Goal: Transaction & Acquisition: Purchase product/service

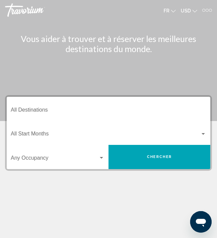
click at [21, 106] on div "Destination All Destinations" at bounding box center [108, 108] width 195 height 21
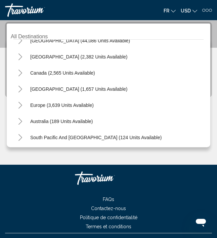
scroll to position [27, 0]
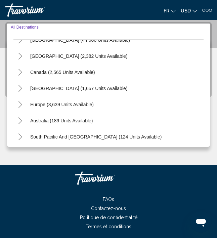
click at [20, 105] on icon "Toggle Europe (3,639 units available)" at bounding box center [20, 104] width 5 height 7
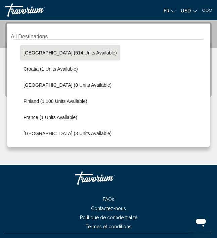
scroll to position [112, 0]
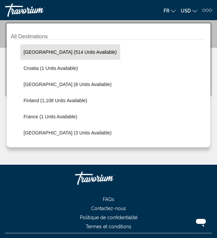
click at [36, 51] on span "Austria (514 units available)" at bounding box center [70, 51] width 93 height 5
type input "**********"
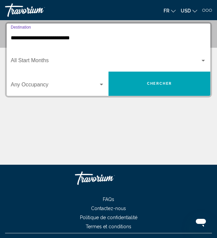
click at [38, 58] on div "Start Month All Start Months" at bounding box center [108, 59] width 195 height 21
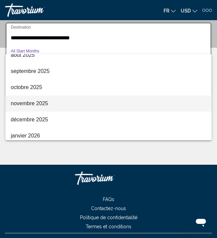
scroll to position [24, 0]
click at [28, 104] on span "novembre 2025" at bounding box center [108, 103] width 195 height 16
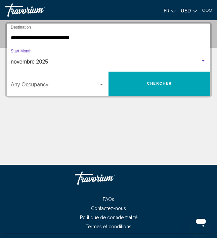
click at [37, 79] on div "Occupancy Any Occupancy" at bounding box center [58, 83] width 94 height 21
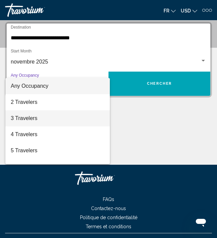
click at [15, 118] on span "3 Travelers" at bounding box center [58, 118] width 94 height 16
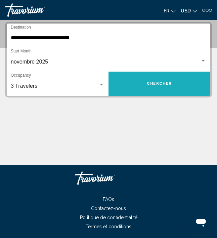
click at [134, 84] on button "Chercher" at bounding box center [159, 84] width 102 height 24
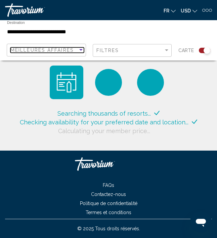
click at [71, 52] on span "Meilleures affaires" at bounding box center [41, 49] width 63 height 5
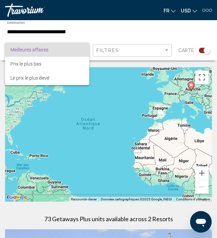
click at [110, 24] on div at bounding box center [108, 119] width 217 height 238
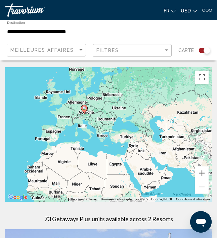
drag, startPoint x: 154, startPoint y: 97, endPoint x: 50, endPoint y: 121, distance: 107.5
click at [50, 121] on div "Pour activer le glissement avec le clavier, appuyez sur Alt+Entrée. Une fois ce…" at bounding box center [108, 134] width 207 height 134
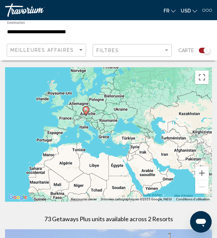
click at [88, 123] on div "Pour activer le glissement avec le clavier, appuyez sur Alt+Entrée. Une fois ce…" at bounding box center [108, 134] width 207 height 134
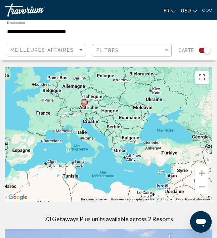
click at [85, 105] on icon "Main content" at bounding box center [84, 103] width 6 height 9
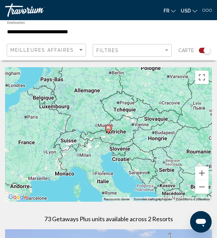
click at [109, 127] on image "Main content" at bounding box center [108, 128] width 4 height 4
type input "**********"
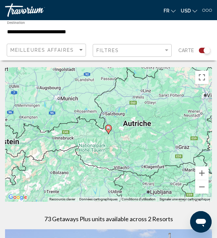
click at [109, 127] on image "Main content" at bounding box center [108, 128] width 4 height 4
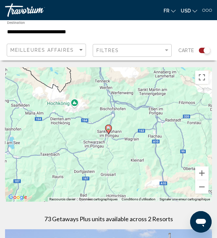
click at [171, 13] on button "fr English Español Français Italiano Português русский" at bounding box center [170, 11] width 12 height 10
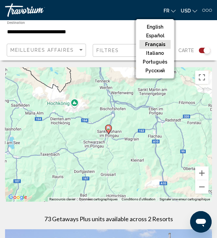
click at [194, 11] on icon "Change currency" at bounding box center [194, 11] width 5 height 3
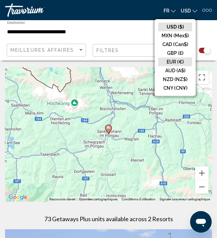
click at [170, 61] on button "EUR (€)" at bounding box center [175, 61] width 34 height 9
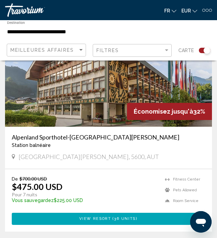
scroll to position [210, 0]
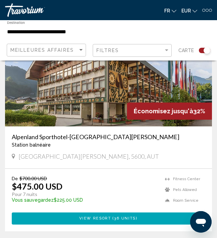
click at [206, 10] on div at bounding box center [206, 10] width 3 height 3
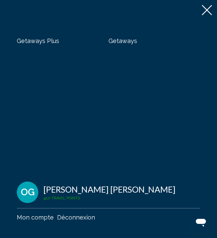
click at [37, 41] on span "Getaways Plus" at bounding box center [38, 40] width 42 height 7
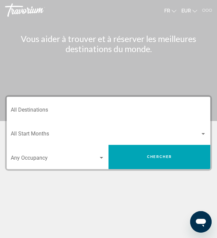
click at [208, 10] on div at bounding box center [206, 10] width 3 height 3
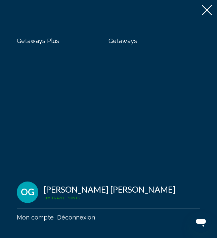
click at [208, 10] on icon at bounding box center [207, 10] width 10 height 10
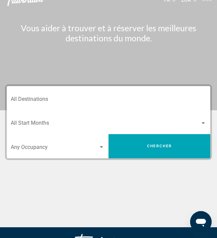
click at [50, 97] on input "Destination All Destinations" at bounding box center [108, 100] width 195 height 6
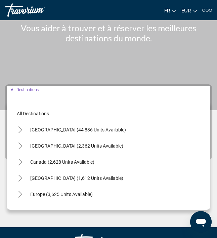
scroll to position [73, 0]
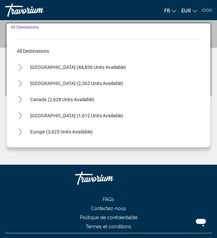
click at [19, 132] on icon "Toggle Europe (3,625 units available)" at bounding box center [20, 131] width 5 height 7
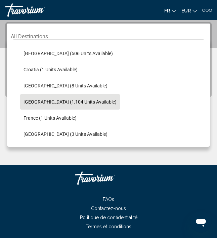
scroll to position [118, 0]
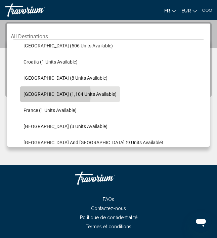
click at [34, 94] on span "Finland (1,104 units available)" at bounding box center [70, 93] width 93 height 5
type input "**********"
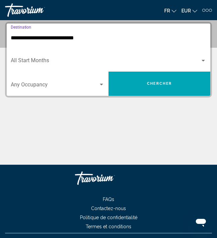
click at [35, 60] on span "Search widget" at bounding box center [105, 62] width 189 height 6
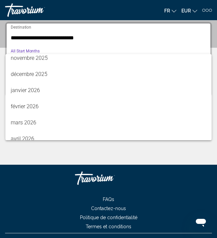
scroll to position [68, 0]
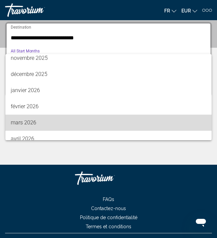
click at [20, 123] on span "mars 2026" at bounding box center [108, 122] width 195 height 16
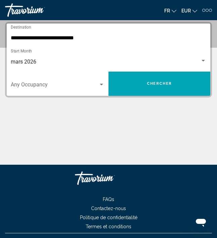
click at [43, 78] on div "Occupancy Any Occupancy" at bounding box center [58, 83] width 94 height 21
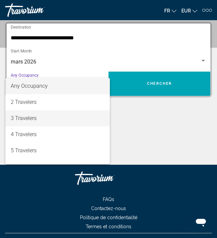
click at [22, 118] on span "3 Travelers" at bounding box center [58, 118] width 94 height 16
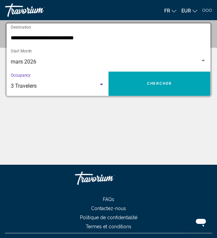
click at [137, 84] on button "Chercher" at bounding box center [159, 84] width 102 height 24
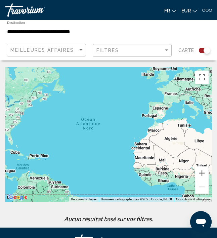
click at [17, 25] on div "**********" at bounding box center [73, 30] width 133 height 19
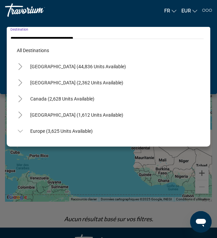
scroll to position [121, 0]
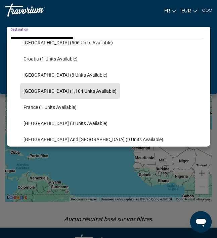
click at [54, 89] on span "Finland (1,104 units available)" at bounding box center [70, 90] width 93 height 5
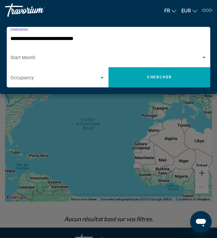
click at [44, 62] on div "Start Month All Start Months" at bounding box center [108, 57] width 196 height 18
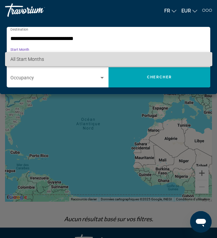
click at [37, 58] on span "All Start Months" at bounding box center [27, 58] width 34 height 5
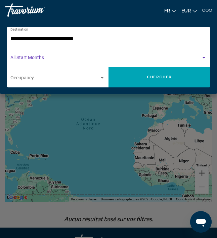
click at [32, 74] on div "Occupancy Any Occupancy" at bounding box center [57, 77] width 95 height 18
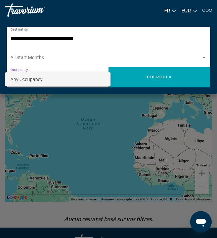
click at [30, 78] on span "Any Occupancy" at bounding box center [26, 79] width 32 height 5
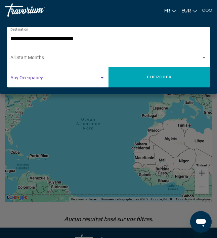
click at [166, 73] on button "Chercher" at bounding box center [159, 77] width 102 height 20
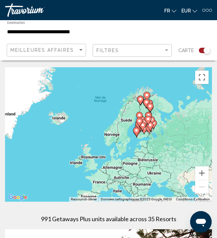
drag, startPoint x: 156, startPoint y: 124, endPoint x: 86, endPoint y: 211, distance: 111.5
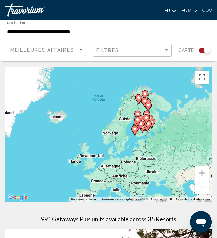
click at [203, 172] on button "Zoom avant" at bounding box center [201, 172] width 13 height 13
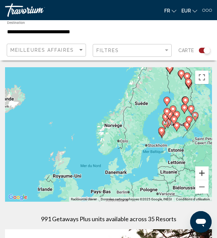
click at [204, 172] on button "Zoom avant" at bounding box center [201, 172] width 13 height 13
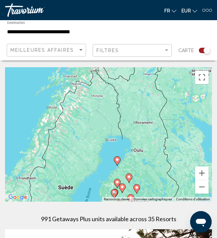
drag, startPoint x: 169, startPoint y: 105, endPoint x: 57, endPoint y: 192, distance: 141.9
click at [57, 192] on div "Pour activer le glissement avec le clavier, appuyez sur Alt+Entrée. Une fois ce…" at bounding box center [108, 134] width 207 height 134
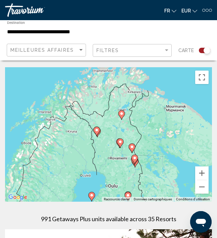
drag, startPoint x: 114, startPoint y: 122, endPoint x: 89, endPoint y: 159, distance: 45.0
click at [89, 159] on div "Pour activer le glissement avec le clavier, appuyez sur Alt+Entrée. Une fois ce…" at bounding box center [108, 134] width 207 height 134
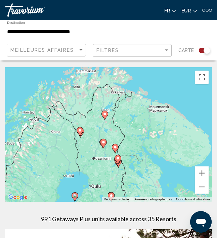
drag, startPoint x: 111, startPoint y: 176, endPoint x: 94, endPoint y: 172, distance: 17.1
click at [94, 173] on div "Pour activer le glissement avec le clavier, appuyez sur Alt+Entrée. Une fois ce…" at bounding box center [108, 134] width 207 height 134
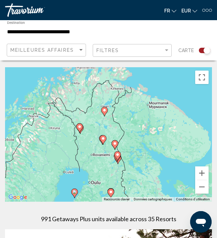
click at [99, 163] on div "Pour activer le glissement avec le clavier, appuyez sur Alt+Entrée. Une fois ce…" at bounding box center [108, 134] width 207 height 134
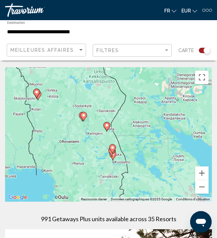
drag, startPoint x: 94, startPoint y: 134, endPoint x: 69, endPoint y: 128, distance: 25.6
click at [69, 128] on div "Pour activer le glissement avec le clavier, appuyez sur Alt+Entrée. Une fois ce…" at bounding box center [108, 134] width 207 height 134
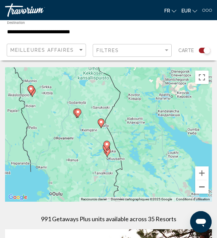
click at [201, 186] on button "Zoom arrière" at bounding box center [201, 186] width 13 height 13
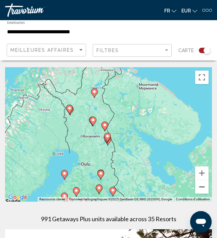
click at [201, 186] on button "Zoom arrière" at bounding box center [201, 186] width 13 height 13
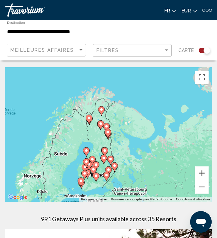
click at [201, 172] on button "Zoom avant" at bounding box center [201, 172] width 13 height 13
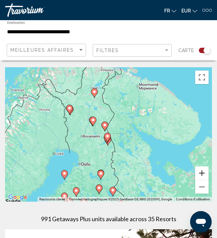
click at [201, 172] on button "Zoom avant" at bounding box center [201, 172] width 13 height 13
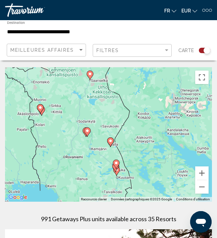
drag, startPoint x: 57, startPoint y: 121, endPoint x: 66, endPoint y: 140, distance: 21.8
click at [66, 140] on div "Pour activer le glissement avec le clavier, appuyez sur Alt+Entrée. Une fois ce…" at bounding box center [108, 134] width 207 height 134
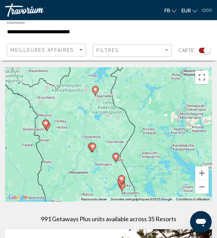
drag, startPoint x: 66, startPoint y: 140, endPoint x: 70, endPoint y: 155, distance: 15.6
click at [71, 155] on div "Pour activer le glissement avec le clavier, appuyez sur Alt+Entrée. Une fois ce…" at bounding box center [108, 134] width 207 height 134
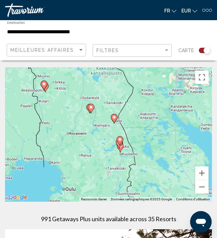
drag, startPoint x: 70, startPoint y: 160, endPoint x: 69, endPoint y: 122, distance: 38.6
click at [69, 122] on div "Pour activer le glissement avec le clavier, appuyez sur Alt+Entrée. Une fois ce…" at bounding box center [108, 134] width 207 height 134
click at [91, 110] on icon "Main content" at bounding box center [91, 108] width 6 height 9
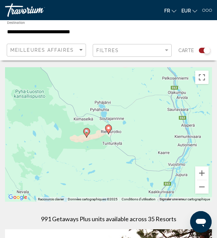
click at [107, 127] on image "Main content" at bounding box center [108, 128] width 4 height 4
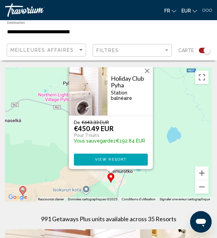
drag, startPoint x: 46, startPoint y: 154, endPoint x: 49, endPoint y: 142, distance: 12.9
click at [49, 142] on div "Pour activer le glissement avec le clavier, appuyez sur Alt+Entrée. Une fois ce…" at bounding box center [108, 134] width 207 height 134
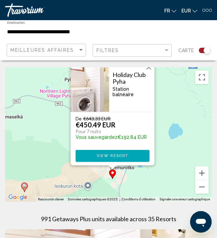
click at [24, 186] on image "Main content" at bounding box center [24, 186] width 4 height 4
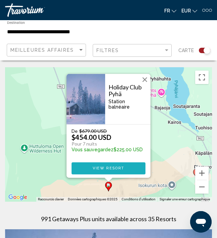
click at [97, 169] on span "View Resort" at bounding box center [109, 168] width 32 height 4
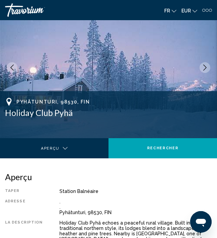
scroll to position [24, 0]
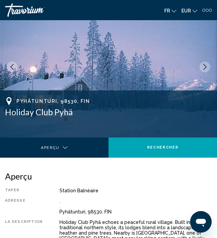
click at [207, 64] on icon "Next image" at bounding box center [205, 67] width 6 height 6
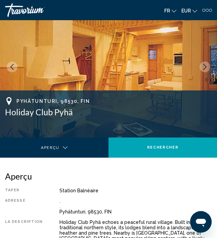
click at [205, 65] on icon "Next image" at bounding box center [205, 67] width 6 height 6
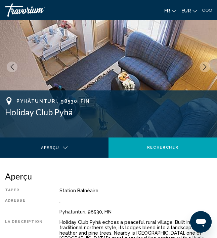
click at [205, 65] on icon "Next image" at bounding box center [205, 67] width 6 height 6
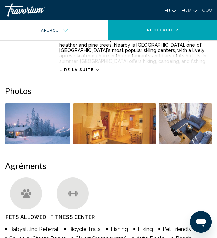
scroll to position [213, 0]
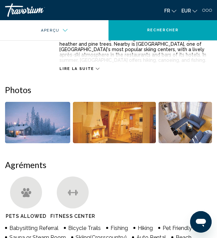
click at [49, 59] on div "Taper Station balnéaire Tout inclus Pas tout compris Adresse . . Pyhätunturi, 9…" at bounding box center [108, 35] width 207 height 72
click at [172, 55] on div "Lire la suite" at bounding box center [135, 62] width 152 height 18
click at [82, 68] on span "Lire la suite" at bounding box center [76, 68] width 34 height 4
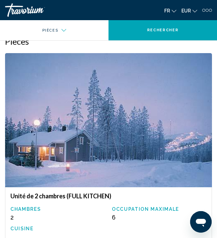
scroll to position [1058, 0]
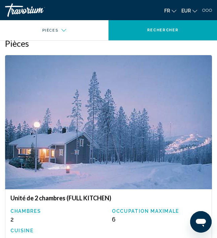
click at [68, 208] on div "Unité de 2 chambres (FULL KITCHEN) Chambres 2 Occupation maximale 6 Cuisine" at bounding box center [108, 217] width 207 height 56
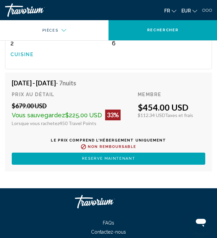
scroll to position [1232, 0]
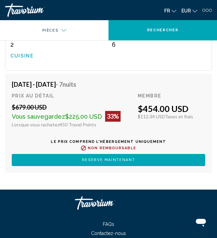
click at [113, 141] on p "Le prix comprend l'hébergement uniquement" at bounding box center [108, 141] width 193 height 4
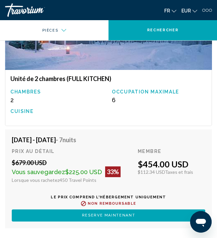
scroll to position [1177, 0]
drag, startPoint x: 53, startPoint y: 165, endPoint x: 99, endPoint y: 173, distance: 46.4
click at [99, 173] on div "$679.00 USD Vous sauvegardez $225.00 USD 33% Lorsque vous rachetez 450 Travel P…" at bounding box center [72, 173] width 121 height 29
click at [83, 183] on span "450 Travel Points" at bounding box center [77, 180] width 37 height 6
click at [93, 176] on div "Vous sauvegardez $225.00 USD 33%" at bounding box center [72, 171] width 121 height 11
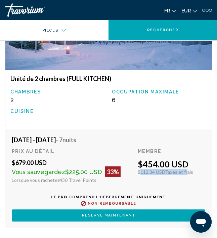
drag, startPoint x: 139, startPoint y: 174, endPoint x: 188, endPoint y: 174, distance: 49.4
click at [188, 174] on div "$112.34 USD Taxes et frais" at bounding box center [171, 172] width 67 height 6
click at [187, 173] on span "Taxes et frais" at bounding box center [179, 172] width 28 height 6
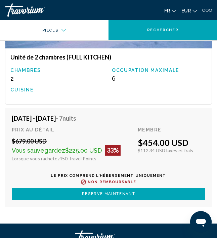
scroll to position [1198, 0]
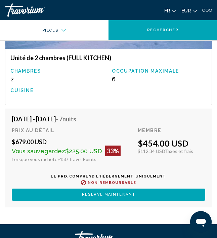
click at [84, 193] on span "Reserve maintenant" at bounding box center [108, 194] width 53 height 4
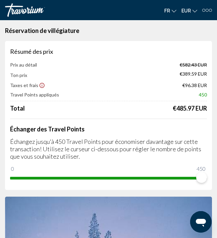
click at [196, 68] on div "Prix au détail €582.43 EUR Ton prix €389.59 EUR Taxes et frais €96.38 EUR Trave…" at bounding box center [108, 87] width 197 height 50
click at [40, 86] on icon "Show Taxes and Fees disclaimer" at bounding box center [42, 85] width 6 height 6
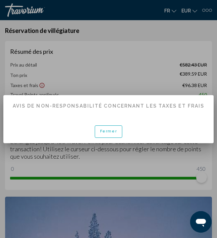
click at [112, 130] on span "Fermer" at bounding box center [108, 131] width 17 height 4
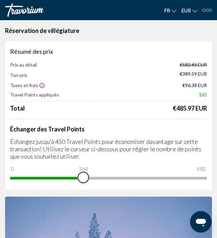
drag, startPoint x: 200, startPoint y: 179, endPoint x: 83, endPoint y: 179, distance: 117.9
click at [83, 179] on span "Main content" at bounding box center [83, 177] width 11 height 11
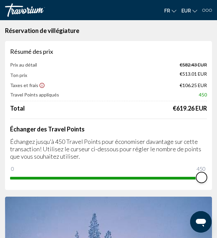
drag, startPoint x: 81, startPoint y: 177, endPoint x: 219, endPoint y: 193, distance: 138.9
click at [217, 193] on html "Passer au contenu principal Getaways Plus Getaways fr English Español Français …" at bounding box center [108, 119] width 217 height 238
click at [124, 153] on p "Échangez jusqu'à 450 Travel Points pour économiser davantage sur cette transact…" at bounding box center [108, 149] width 197 height 22
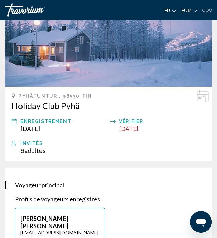
scroll to position [245, 0]
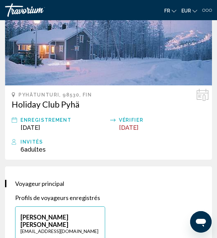
click at [132, 130] on span "Dec 5, 2025" at bounding box center [128, 127] width 19 height 7
click at [128, 122] on div "Vérifier" at bounding box center [162, 120] width 86 height 8
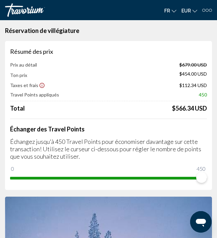
scroll to position [0, 0]
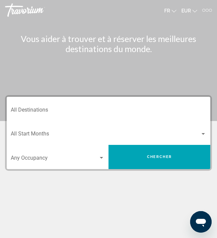
click at [36, 111] on input "Destination All Destinations" at bounding box center [108, 111] width 195 height 6
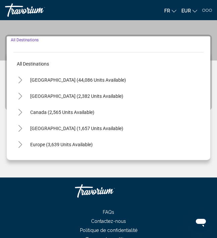
scroll to position [73, 0]
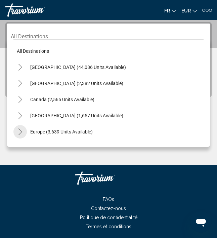
click at [20, 134] on icon "Toggle Europe (3,639 units available)" at bounding box center [20, 131] width 5 height 7
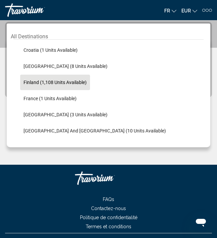
scroll to position [131, 0]
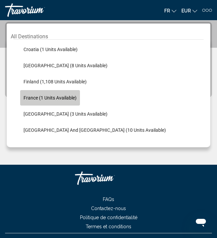
click at [45, 100] on span "France (1 units available)" at bounding box center [50, 97] width 53 height 5
type input "**********"
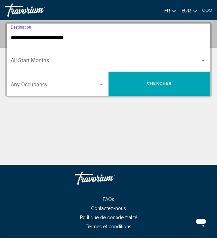
click at [140, 82] on button "Chercher" at bounding box center [159, 84] width 102 height 24
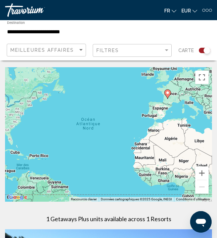
click at [167, 93] on image "Main content" at bounding box center [168, 93] width 4 height 4
type input "**********"
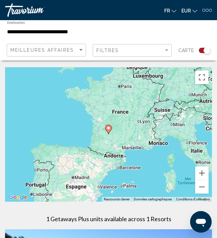
click at [30, 10] on div "Travorium" at bounding box center [38, 9] width 67 height 13
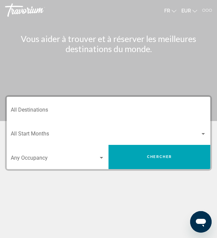
click at [30, 10] on div "Travorium" at bounding box center [38, 9] width 67 height 13
click at [31, 110] on input "Destination All Destinations" at bounding box center [108, 111] width 195 height 6
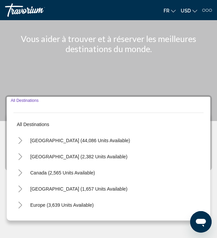
scroll to position [73, 0]
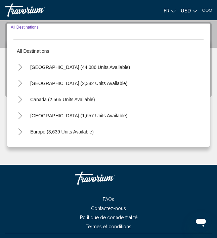
click at [20, 133] on icon "Toggle Europe (3,639 units available)" at bounding box center [20, 131] width 4 height 7
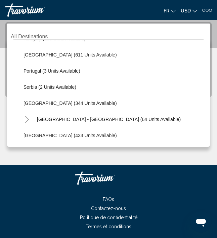
scroll to position [239, 0]
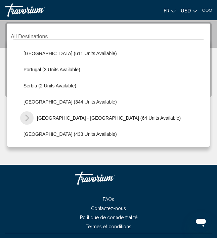
click at [26, 118] on icon "Toggle Spain - Canary Islands (64 units available)" at bounding box center [27, 117] width 5 height 7
click at [26, 118] on icon "Toggle Spain - Canary Islands (64 units available)" at bounding box center [26, 118] width 5 height 3
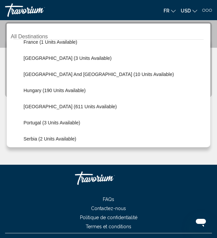
scroll to position [222, 0]
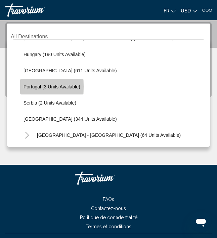
click at [30, 87] on span "Portugal (3 units available)" at bounding box center [52, 86] width 57 height 5
type input "**********"
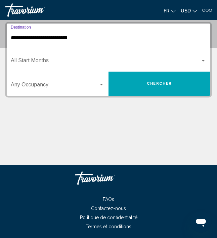
click at [138, 83] on button "Chercher" at bounding box center [159, 84] width 102 height 24
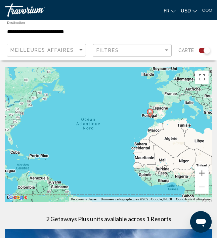
click at [147, 121] on div "Pour activer le glissement avec le clavier, appuyez sur Alt+Entrée. Une fois ce…" at bounding box center [108, 134] width 207 height 134
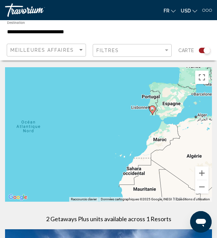
click at [152, 122] on div "Pour activer le glissement avec le clavier, appuyez sur Alt+Entrée. Une fois ce…" at bounding box center [108, 134] width 207 height 134
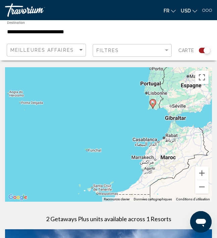
click at [157, 117] on div "Pour activer le glissement avec le clavier, appuyez sur Alt+Entrée. Une fois ce…" at bounding box center [108, 134] width 207 height 134
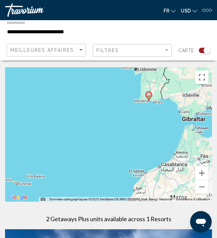
click at [155, 112] on div "Pour activer le glissement avec le clavier, appuyez sur Alt+Entrée. Une fois ce…" at bounding box center [108, 134] width 207 height 134
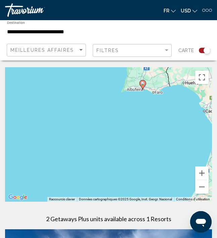
click at [144, 103] on div "Pour activer le glissement avec le clavier, appuyez sur Alt+Entrée. Une fois ce…" at bounding box center [108, 134] width 207 height 134
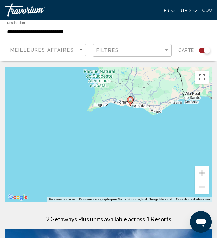
drag, startPoint x: 147, startPoint y: 95, endPoint x: 134, endPoint y: 133, distance: 39.9
click at [134, 133] on div "Pour activer le glissement avec le clavier, appuyez sur Alt+Entrée. Une fois ce…" at bounding box center [108, 134] width 207 height 134
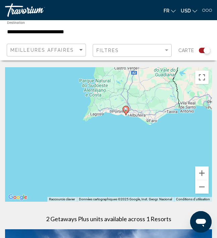
click at [124, 126] on div "Pour activer le glissement avec le clavier, appuyez sur Alt+Entrée. Une fois ce…" at bounding box center [108, 134] width 207 height 134
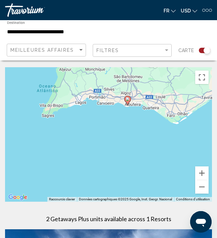
drag, startPoint x: 145, startPoint y: 118, endPoint x: 134, endPoint y: 122, distance: 12.0
click at [134, 122] on div "Pour activer le glissement avec le clavier, appuyez sur Alt+Entrée. Une fois ce…" at bounding box center [108, 134] width 207 height 134
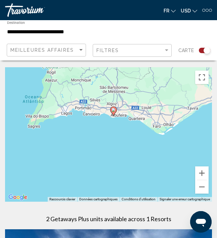
drag, startPoint x: 134, startPoint y: 121, endPoint x: 107, endPoint y: 141, distance: 33.8
click at [107, 142] on div "Pour activer le glissement avec le clavier, appuyez sur Alt+Entrée. Une fois ce…" at bounding box center [108, 134] width 207 height 134
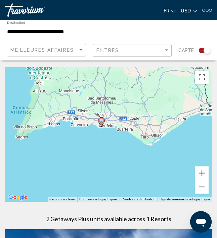
click at [100, 121] on image "Main content" at bounding box center [101, 121] width 4 height 4
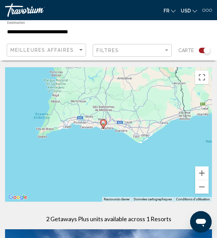
click at [100, 121] on div "Pour activer le glissement avec le clavier, appuyez sur Alt+Entrée. Une fois ce…" at bounding box center [108, 134] width 207 height 134
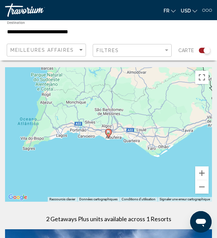
click at [108, 131] on image "Main content" at bounding box center [108, 132] width 4 height 4
type input "**********"
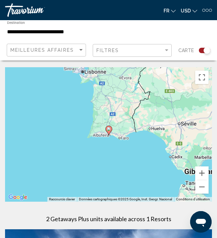
click at [108, 131] on icon "Main content" at bounding box center [109, 130] width 6 height 9
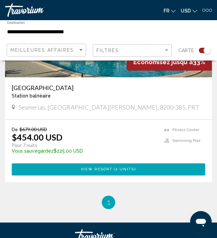
scroll to position [259, 0]
click at [71, 170] on button "View Resort ( 2 units )" at bounding box center [108, 169] width 193 height 12
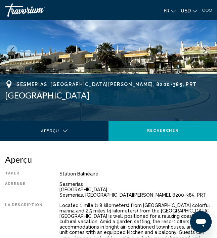
scroll to position [41, 0]
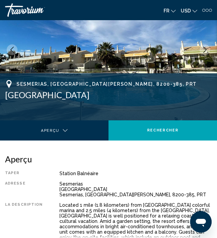
click at [65, 131] on div "Main content" at bounding box center [54, 132] width 99 height 24
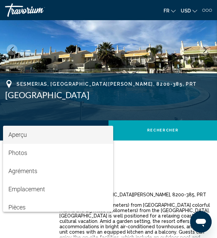
click at [137, 161] on div at bounding box center [108, 119] width 217 height 238
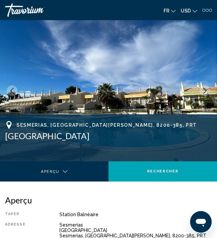
scroll to position [0, 0]
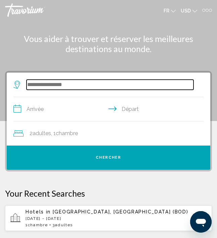
click at [101, 83] on input "Search widget" at bounding box center [110, 85] width 167 height 10
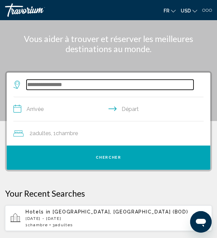
scroll to position [49, 0]
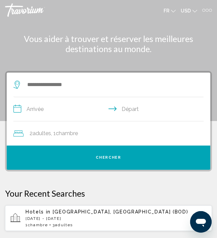
scroll to position [0, 0]
click at [36, 224] on span "Chambre" at bounding box center [38, 224] width 20 height 5
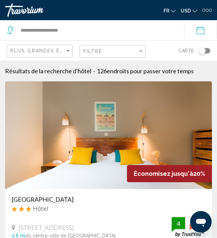
click at [159, 74] on span "endroits pour passer votre temps" at bounding box center [150, 70] width 87 height 7
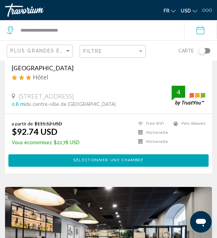
scroll to position [132, 0]
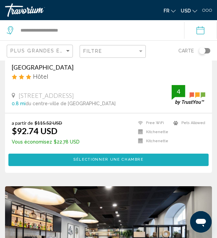
click at [56, 159] on button "Sélectionner une chambre" at bounding box center [108, 159] width 200 height 12
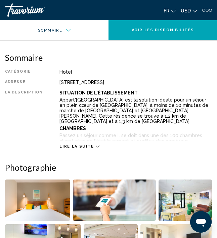
scroll to position [146, 0]
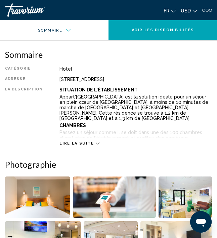
click at [68, 141] on button "Lire la suite" at bounding box center [79, 143] width 40 height 5
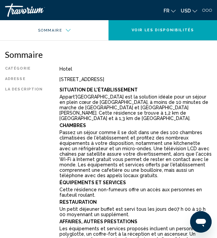
click at [100, 123] on p "Chambres" at bounding box center [135, 125] width 152 height 5
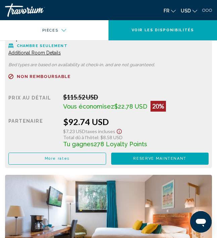
scroll to position [1004, 0]
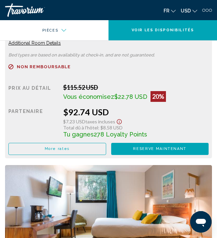
click at [86, 143] on button "More rates" at bounding box center [57, 149] width 98 height 12
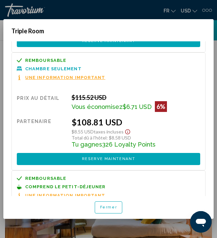
scroll to position [105, 0]
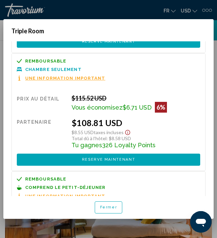
click at [59, 78] on span "Une information important" at bounding box center [65, 78] width 80 height 4
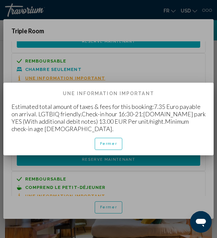
click at [109, 141] on span "Fermer" at bounding box center [108, 143] width 17 height 4
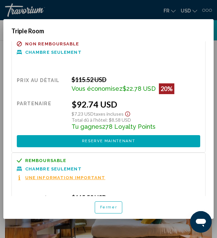
scroll to position [3, 0]
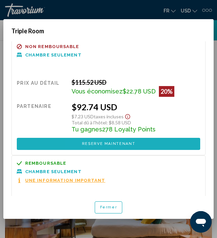
click at [90, 147] on button "Reserve maintenant Plus disponible" at bounding box center [108, 144] width 183 height 12
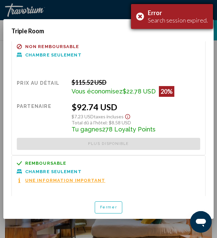
click at [141, 16] on div "Error Search session expired." at bounding box center [172, 16] width 82 height 25
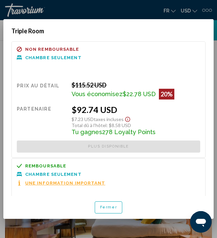
scroll to position [0, 0]
click at [100, 208] on span "Fermer" at bounding box center [108, 207] width 17 height 4
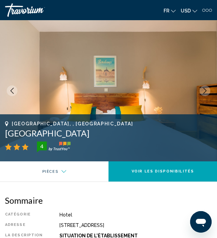
scroll to position [1004, 0]
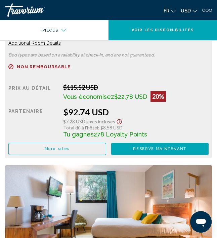
click at [121, 143] on button "Reserve maintenant Plus disponible" at bounding box center [160, 149] width 98 height 12
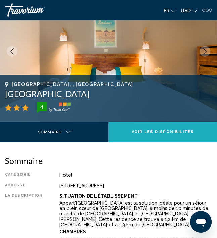
click at [138, 126] on button "Voir les disponibilités" at bounding box center [162, 132] width 108 height 20
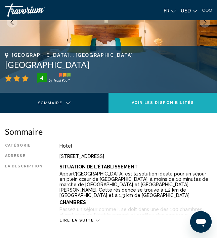
scroll to position [692, 0]
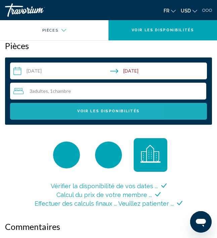
click at [100, 113] on span "Voir les disponibilités" at bounding box center [108, 111] width 62 height 4
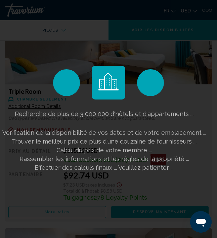
scroll to position [830, 0]
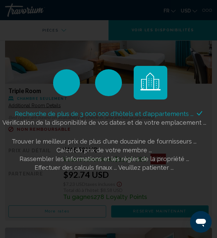
click at [122, 214] on div "Recherche de plus de 3 000 000 d'hôtels et d'appartements ... Vérification de l…" at bounding box center [108, 119] width 217 height 238
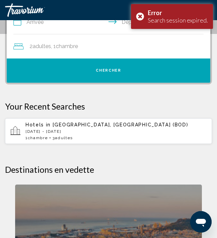
scroll to position [104, 0]
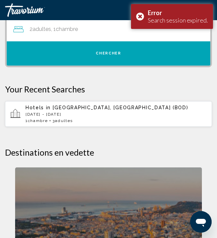
click at [84, 111] on div "Hotels in [GEOGRAPHIC_DATA], [GEOGRAPHIC_DATA] (BOD) [DATE] - [DATE] 1 Chambre …" at bounding box center [116, 114] width 181 height 18
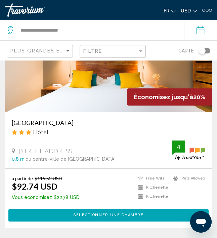
scroll to position [76, 0]
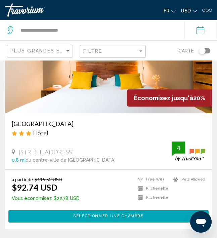
click at [81, 216] on span "Sélectionner une chambre" at bounding box center [108, 216] width 71 height 4
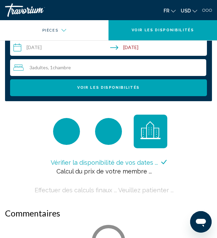
scroll to position [685, 0]
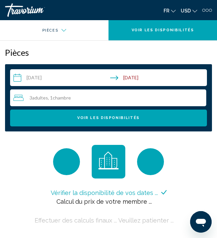
click at [133, 77] on input "**********" at bounding box center [109, 78] width 199 height 19
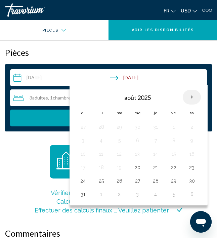
click at [192, 98] on th "Next month" at bounding box center [192, 97] width 18 height 15
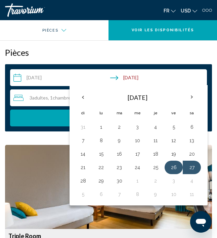
click at [173, 168] on button "26" at bounding box center [173, 167] width 11 height 9
click at [85, 179] on button "28" at bounding box center [83, 180] width 11 height 9
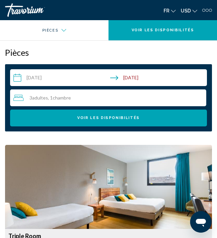
click at [136, 77] on input "**********" at bounding box center [109, 78] width 199 height 19
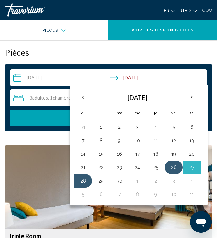
click at [173, 167] on button "26" at bounding box center [173, 167] width 11 height 9
click at [193, 166] on button "27" at bounding box center [191, 167] width 11 height 9
type input "**********"
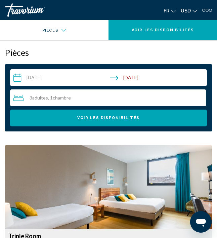
click at [138, 120] on button "Voir les disponibilités" at bounding box center [108, 117] width 197 height 17
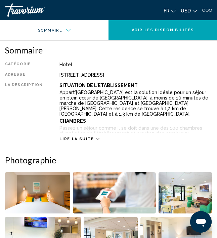
scroll to position [148, 0]
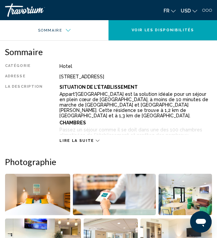
click at [97, 109] on p "Appart'[GEOGRAPHIC_DATA] est la solution idéale pour un séjour en plein cœur de…" at bounding box center [135, 104] width 152 height 27
click at [81, 139] on span "Lire la suite" at bounding box center [76, 140] width 34 height 4
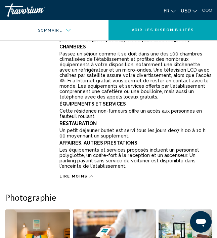
scroll to position [237, 0]
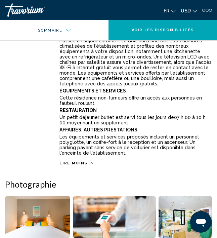
click at [108, 179] on h2 "Photographie" at bounding box center [108, 184] width 207 height 10
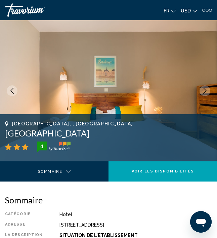
scroll to position [0, 0]
